Goal: Navigation & Orientation: Find specific page/section

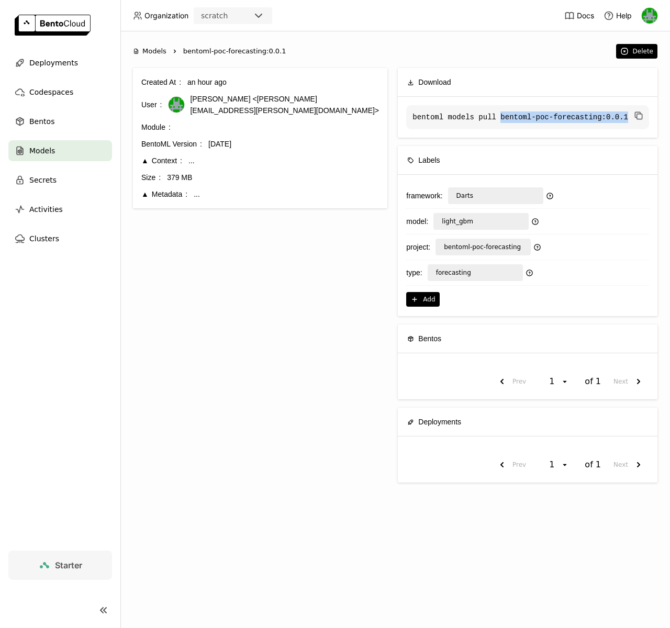
click at [42, 149] on span "Models" at bounding box center [42, 150] width 26 height 13
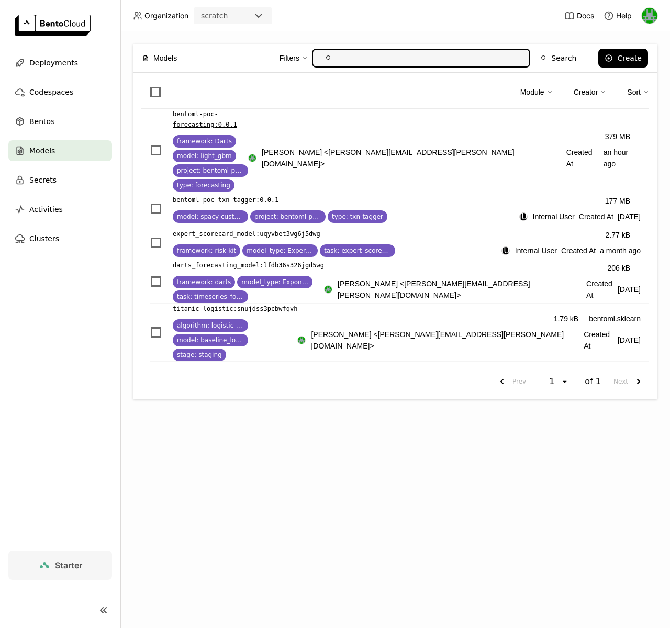
click at [248, 116] on p "bentoml-poc-forecasting : 0.0.1" at bounding box center [210, 119] width 75 height 21
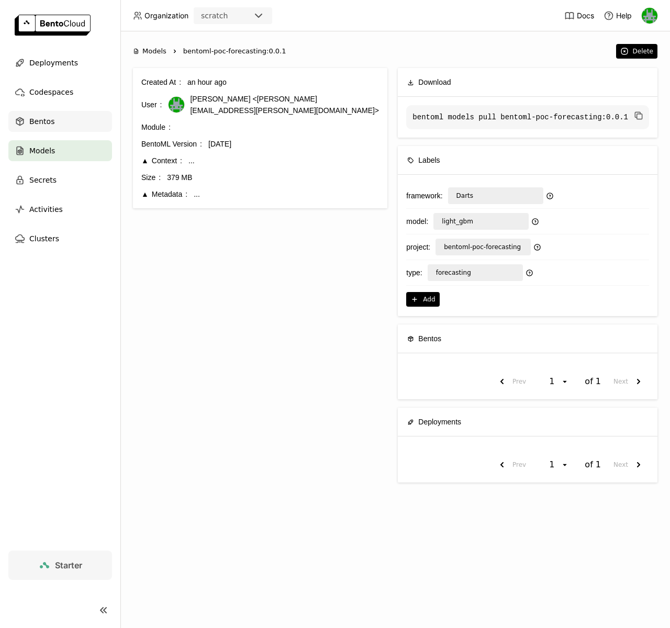
click at [50, 114] on div "Bentos" at bounding box center [60, 121] width 104 height 21
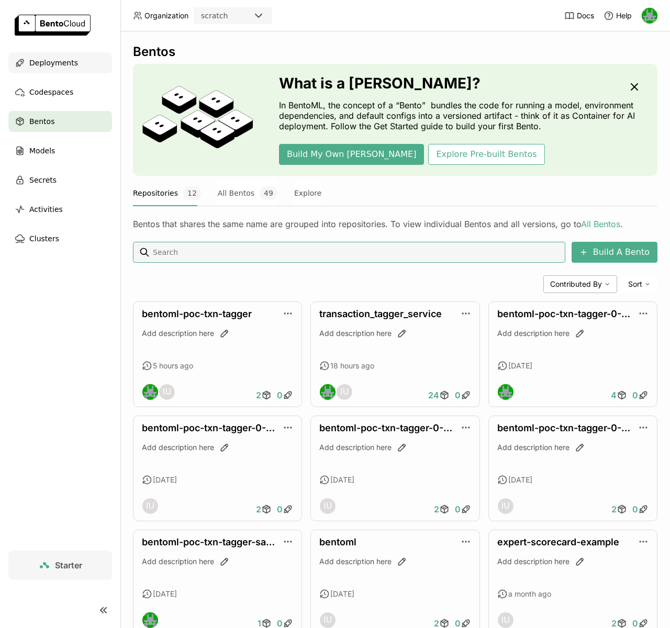
click at [51, 62] on span "Deployments" at bounding box center [53, 62] width 49 height 13
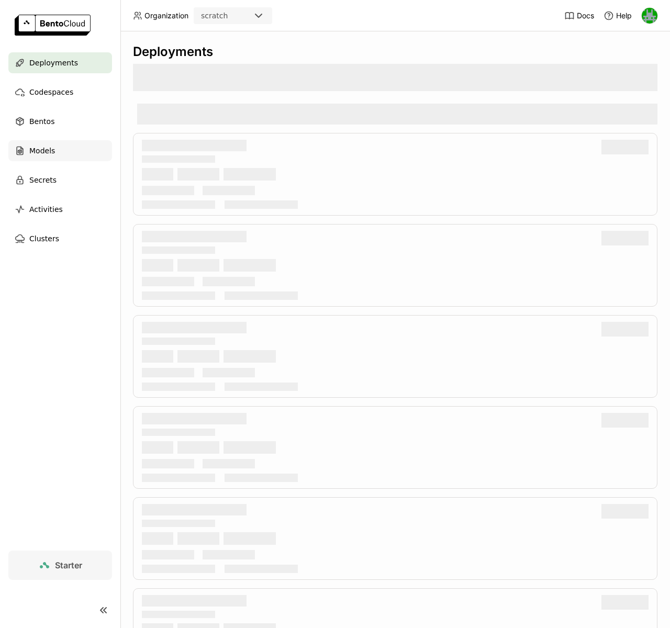
click at [52, 147] on span "Models" at bounding box center [42, 150] width 26 height 13
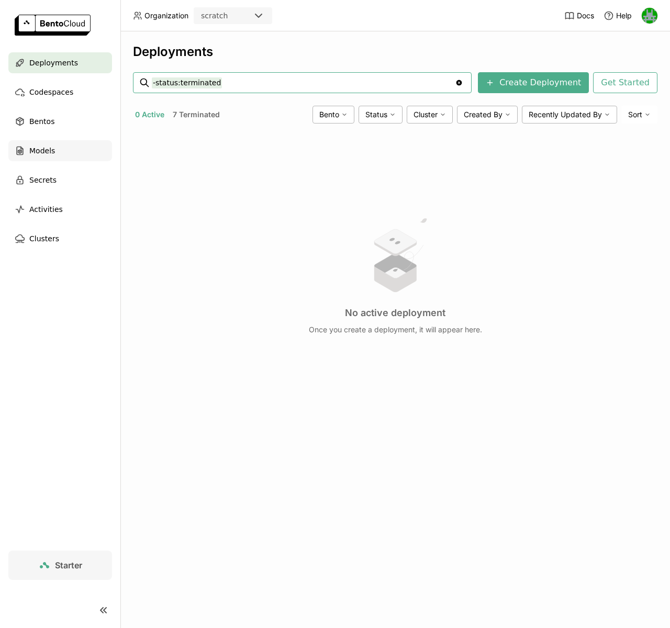
click at [38, 149] on span "Models" at bounding box center [42, 150] width 26 height 13
